Goal: Information Seeking & Learning: Understand process/instructions

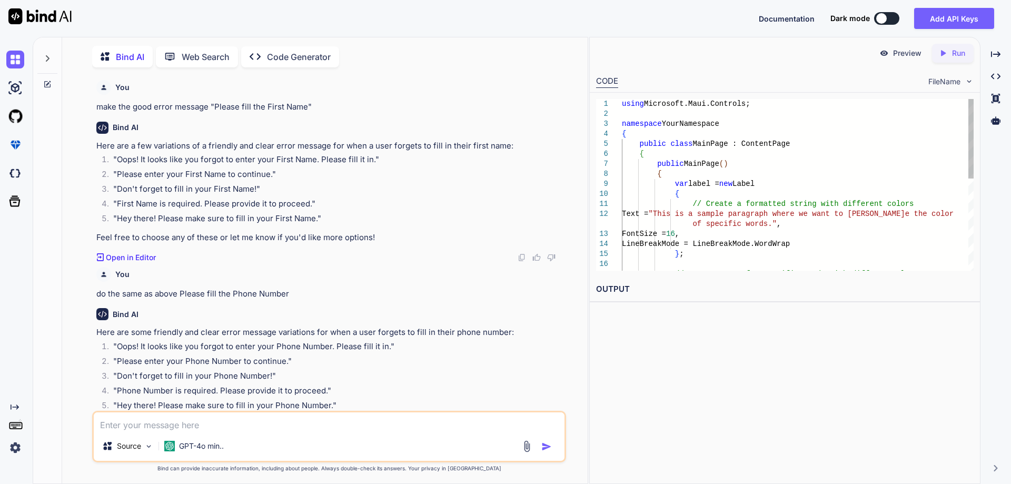
scroll to position [2052, 0]
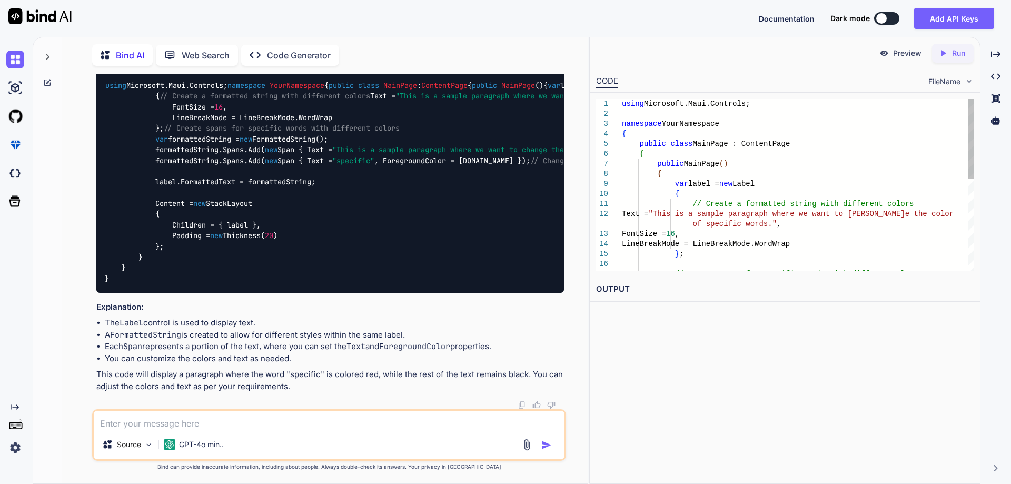
type textarea "x"
type textarea "h"
type textarea "x"
type textarea "ho"
type textarea "x"
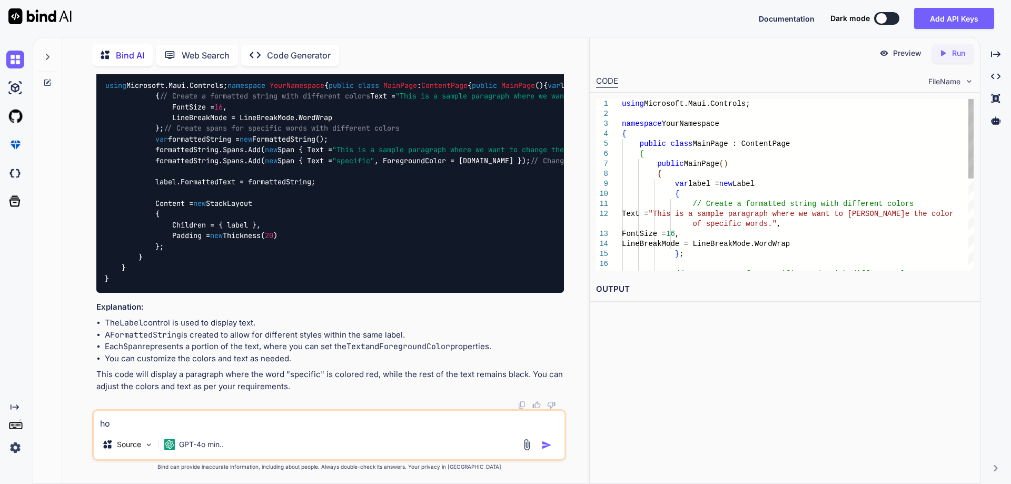
type textarea "how"
type textarea "x"
type textarea "how"
type textarea "x"
type textarea "how t"
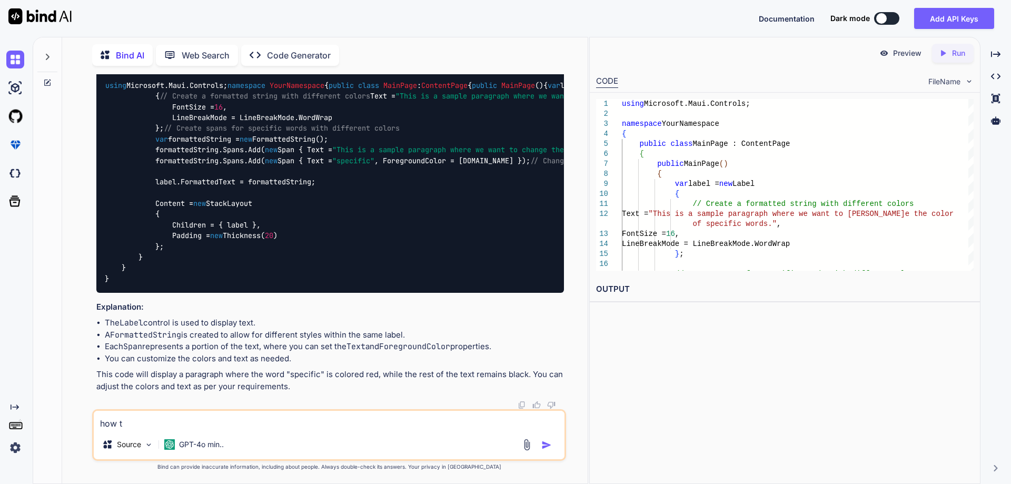
type textarea "x"
type textarea "how to"
type textarea "x"
type textarea "how to"
type textarea "x"
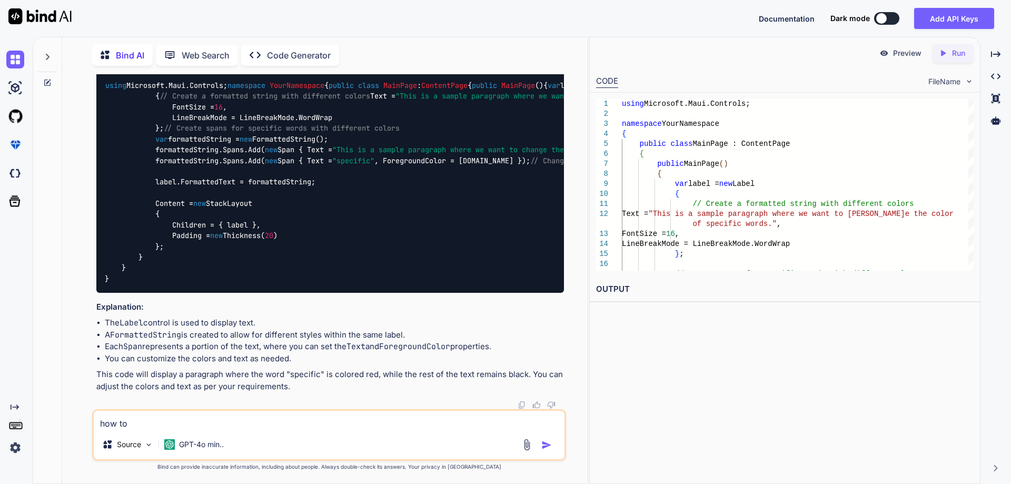
type textarea "how to l"
type textarea "x"
type textarea "how to lo"
type textarea "x"
type textarea "how to log"
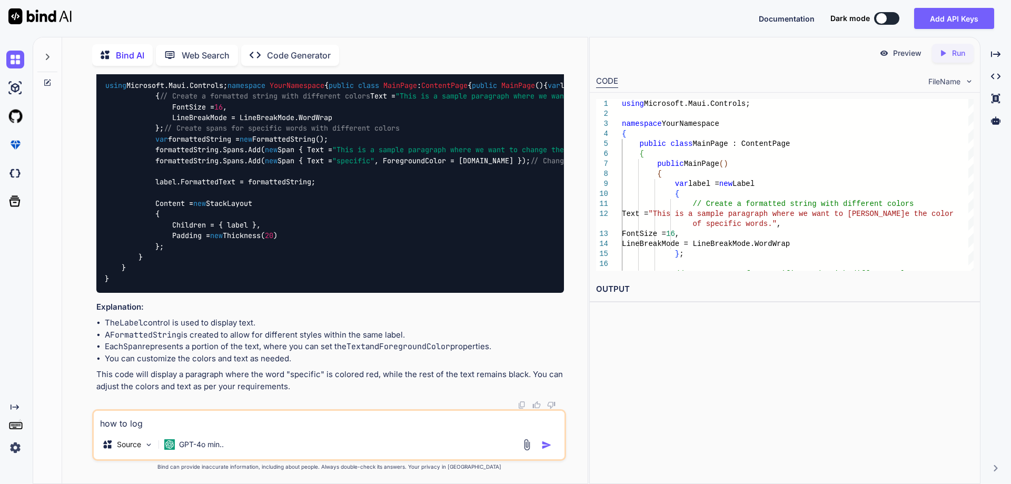
type textarea "x"
type textarea "how to logi"
type textarea "x"
type textarea "how to log"
type textarea "x"
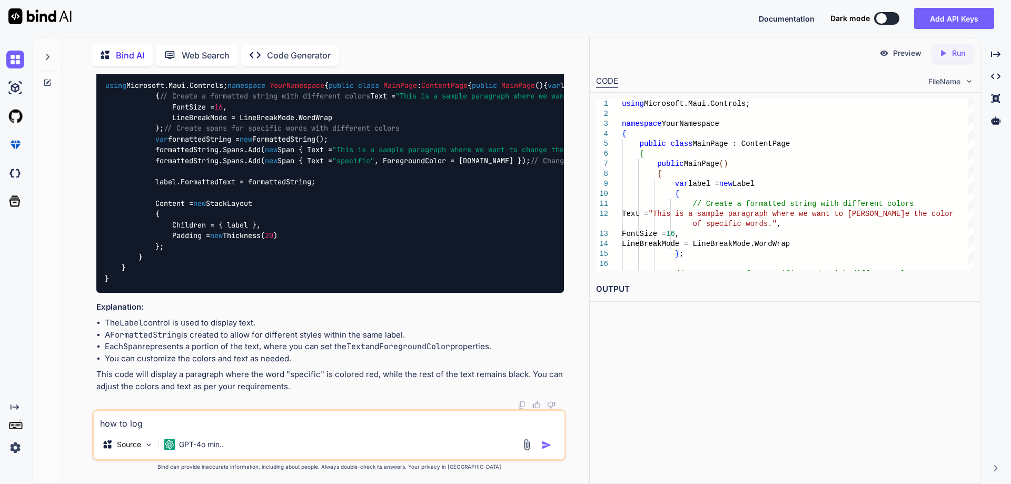
type textarea "how to logi"
type textarea "x"
type textarea "how to login"
type textarea "x"
type textarea "how to login"
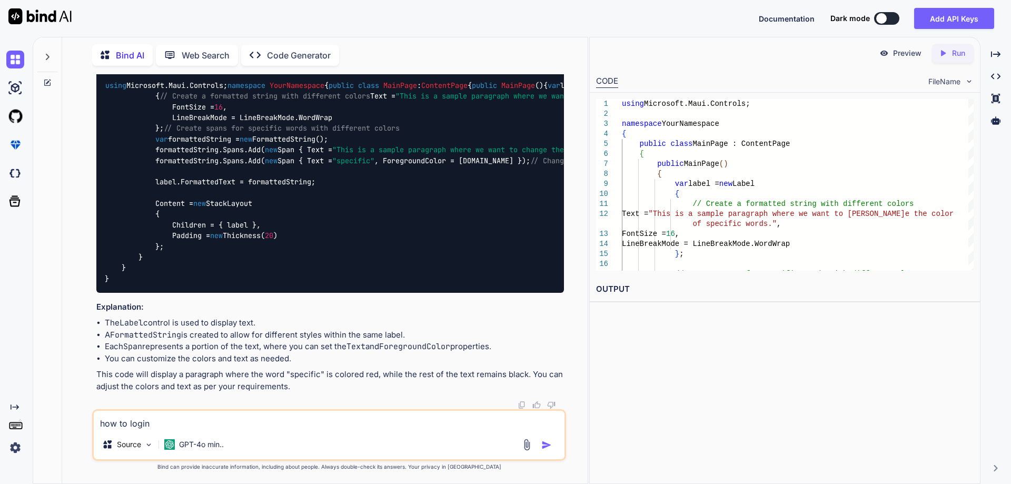
type textarea "x"
type textarea "how to login i"
type textarea "x"
type textarea "how to login in"
type textarea "x"
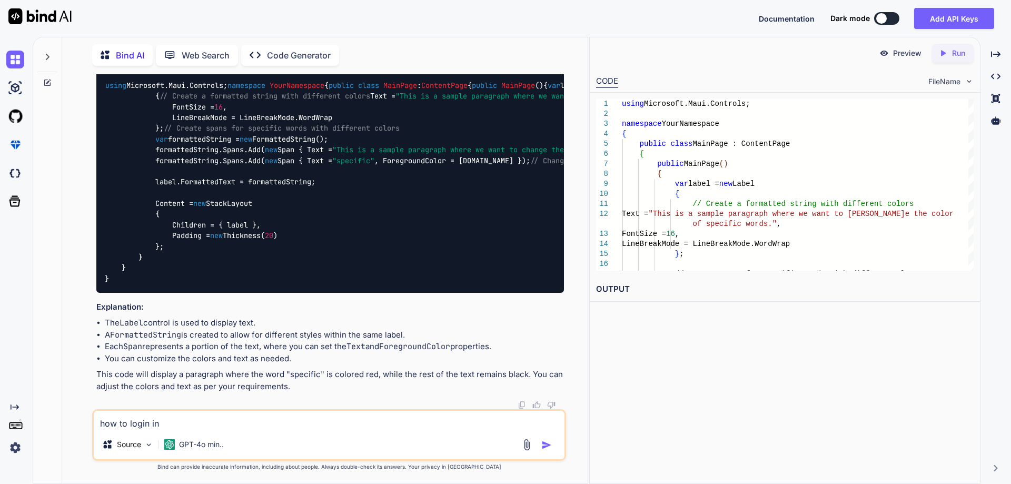
type textarea "how to login in"
type textarea "x"
type textarea "how to login in g"
type textarea "x"
type textarea "how to login in gi"
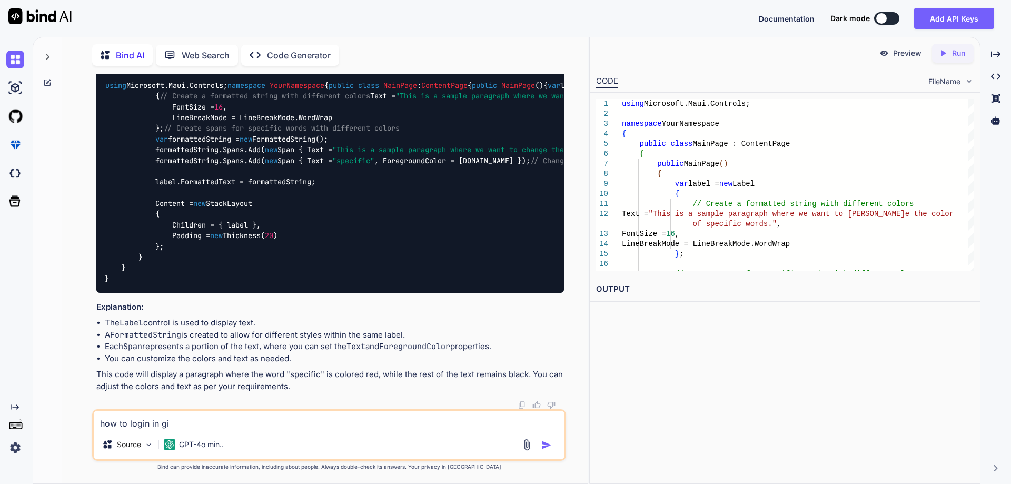
type textarea "x"
type textarea "how to login in git"
type textarea "x"
type textarea "how to login in git"
type textarea "x"
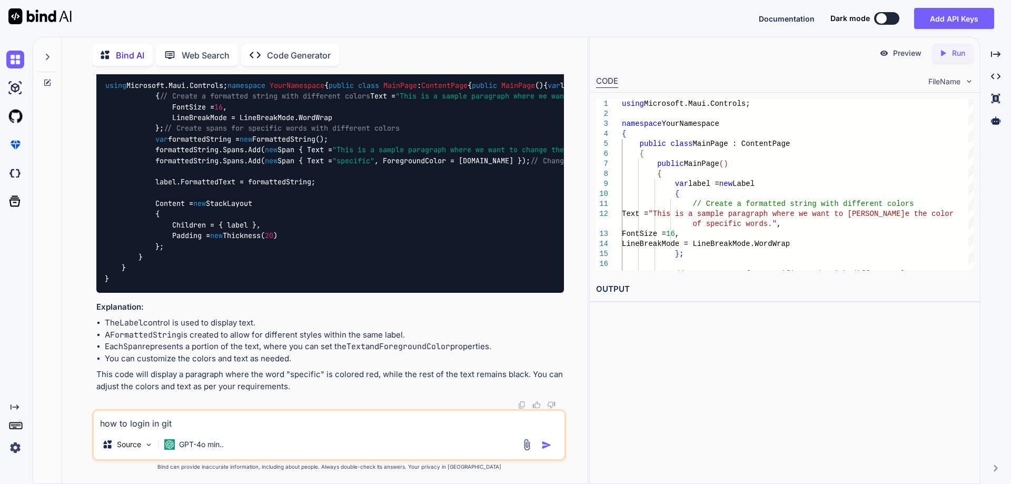
type textarea "how to login in git b"
type textarea "x"
type textarea "how to login in git ba"
type textarea "x"
type textarea "how to login in git bas"
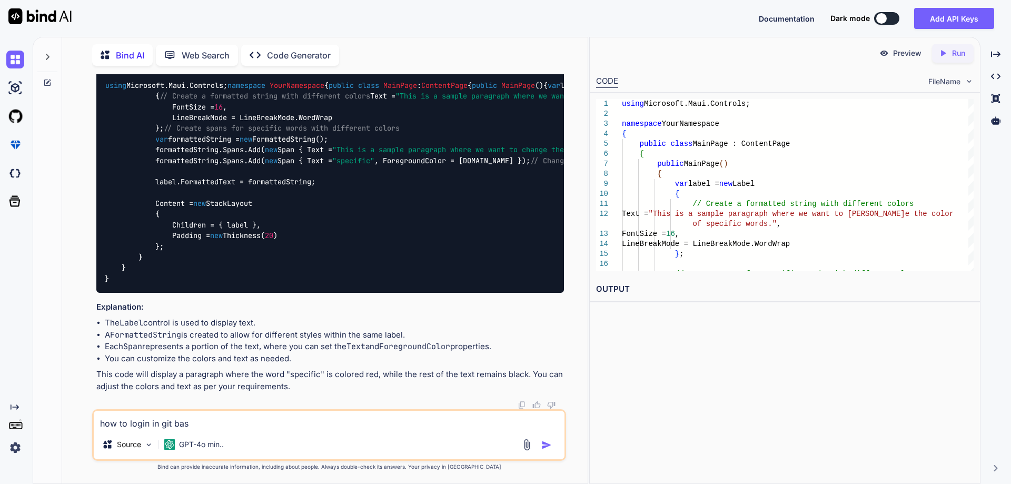
type textarea "x"
type textarea "how to login in git bash"
type textarea "x"
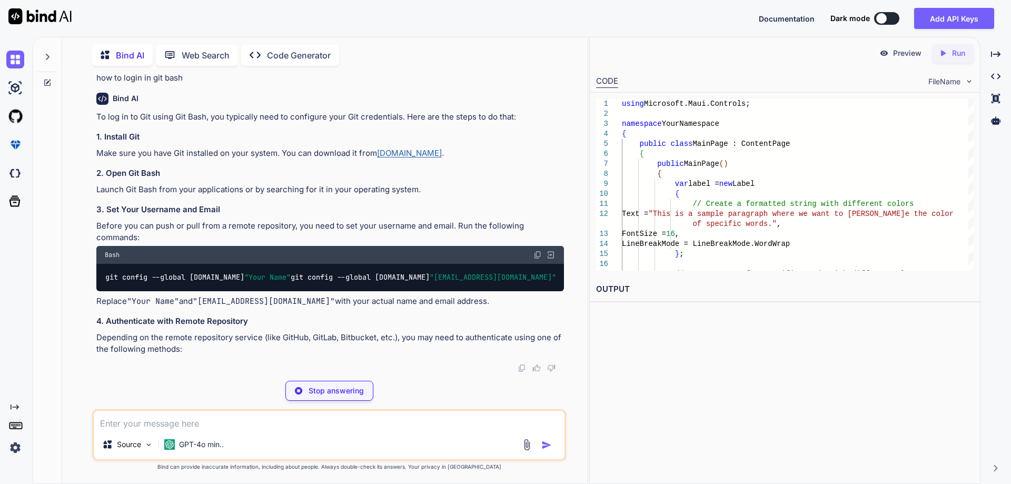
scroll to position [2374, 0]
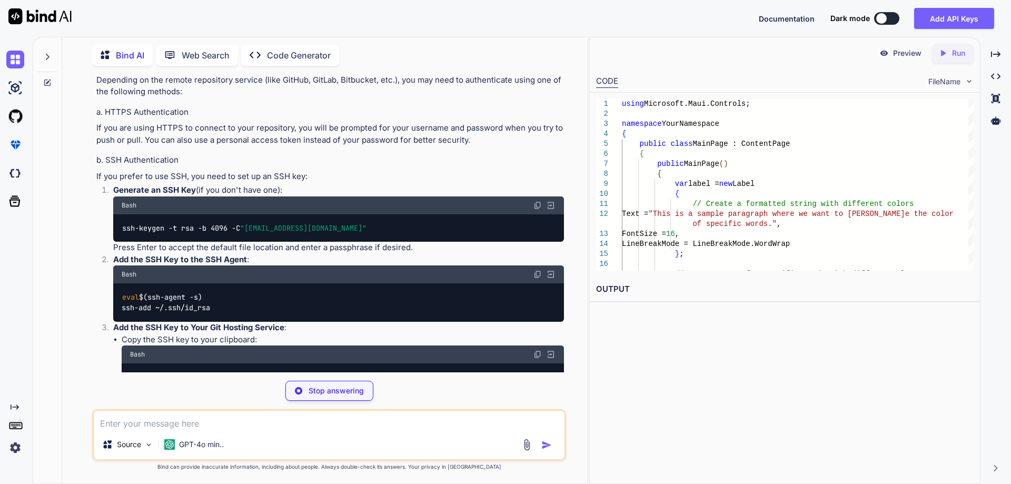
drag, startPoint x: 344, startPoint y: 325, endPoint x: 157, endPoint y: 316, distance: 186.7
click at [157, 34] on div "git config --global [DOMAIN_NAME] "Your Name" git config --global [DOMAIN_NAME]…" at bounding box center [330, 19] width 468 height 27
type textarea "x"
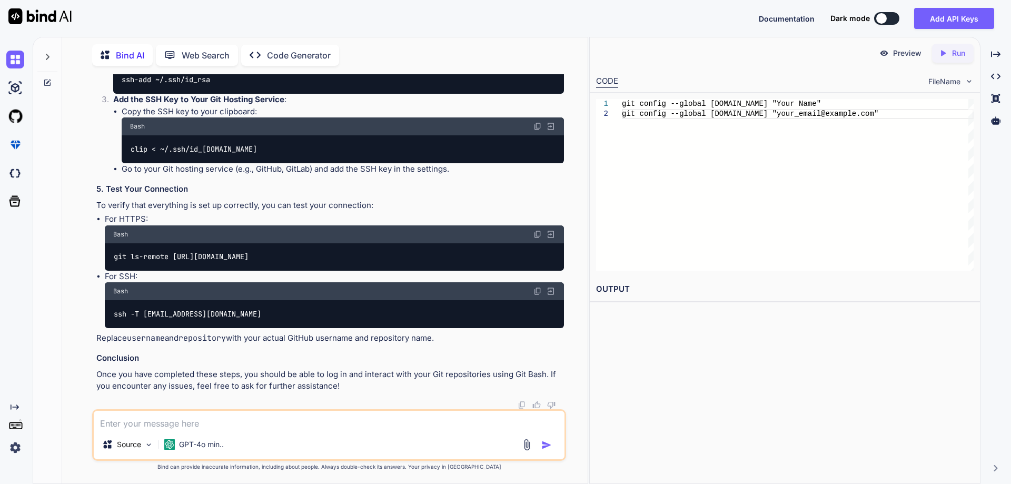
scroll to position [2584, 0]
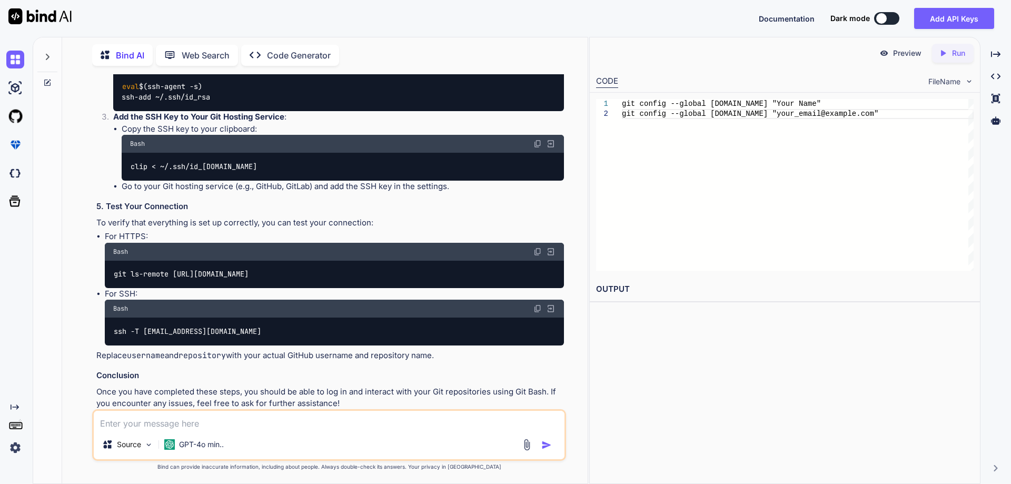
drag, startPoint x: 354, startPoint y: 324, endPoint x: 123, endPoint y: 335, distance: 230.9
click at [123, 31] on div "ssh-keygen -t rsa -b 4096 -C "[EMAIL_ADDRESS][DOMAIN_NAME]"" at bounding box center [338, 17] width 451 height 27
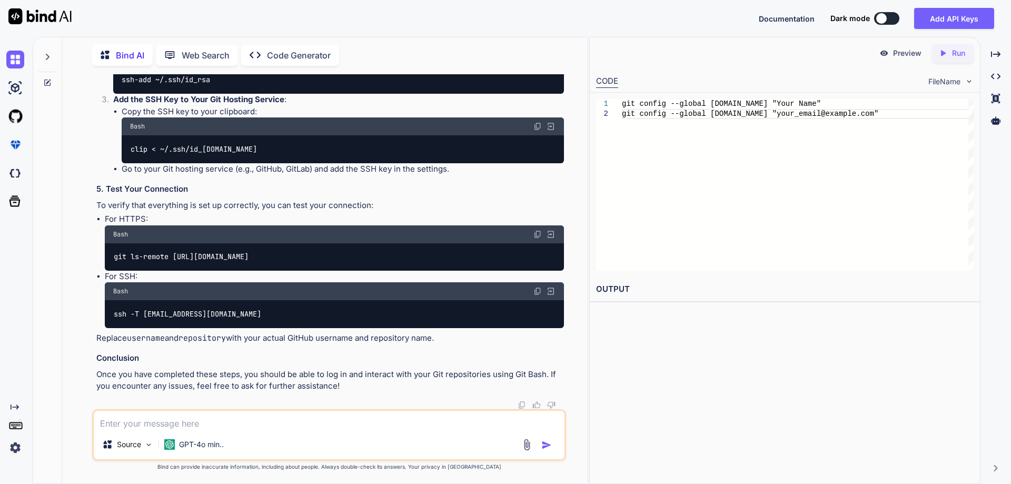
click at [540, 239] on img at bounding box center [537, 234] width 8 height 8
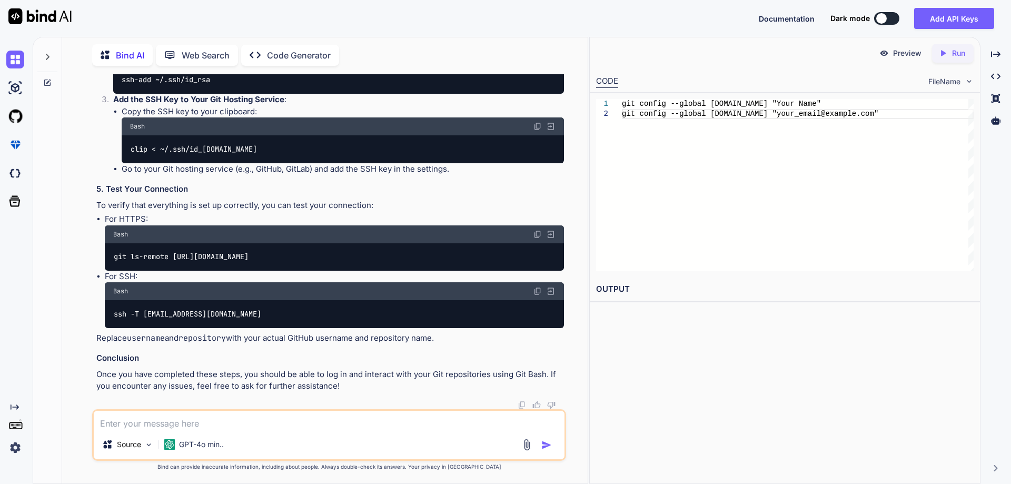
click at [206, 429] on textarea at bounding box center [329, 420] width 471 height 19
paste textarea "$ git push origin LegFlow_Mobile error: src refspec LegFlow_Mobile does not mat…"
type textarea "$ git push origin LegFlow_Mobile error: src refspec LegFlow_Mobile does not mat…"
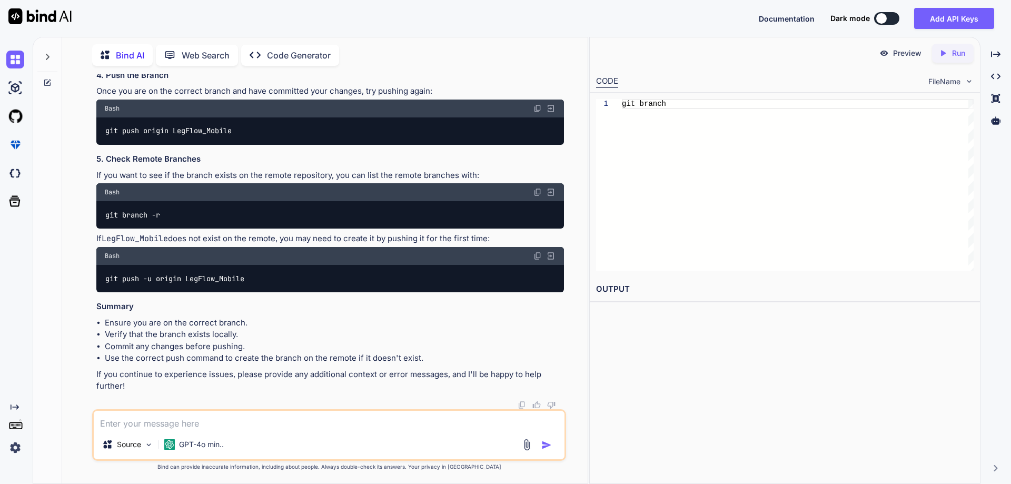
scroll to position [3537, 0]
